Goal: Check status: Check status

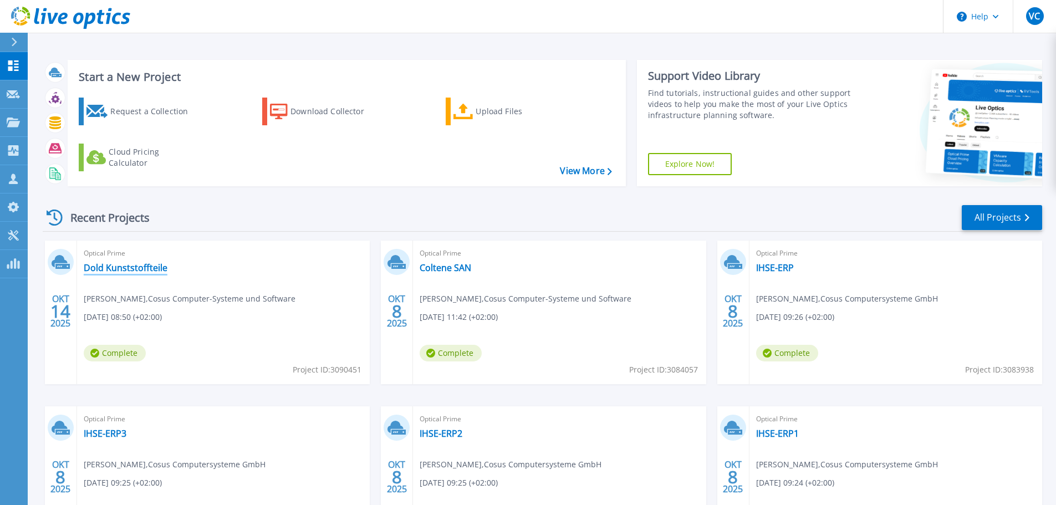
click at [135, 268] on link "Dold Kunststoffteile" at bounding box center [126, 267] width 84 height 11
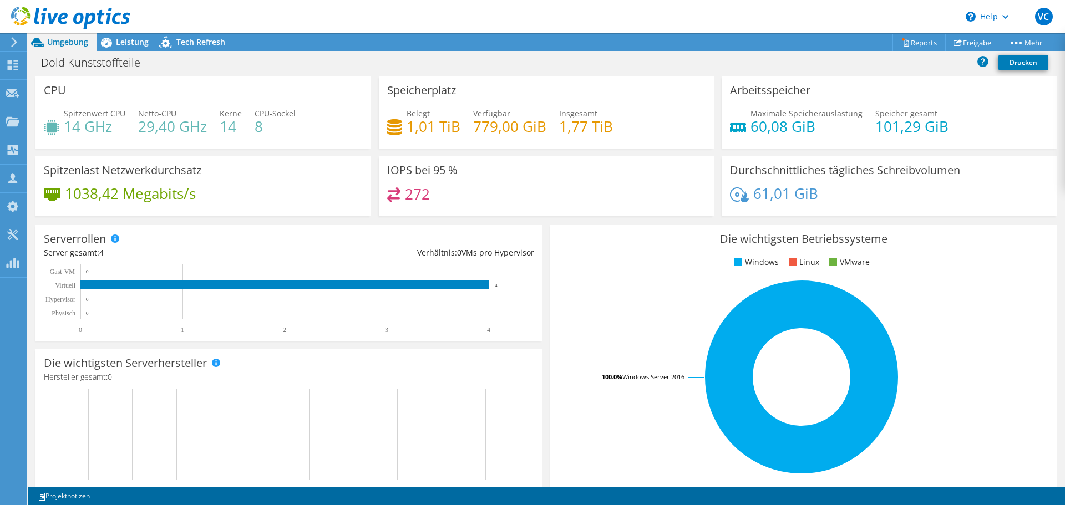
click at [855, 475] on div "Die wichtigsten Betriebssysteme Windows Linux VMware 100.0% Windows Server 2016" at bounding box center [803, 358] width 507 height 266
